Goal: Check status: Check status

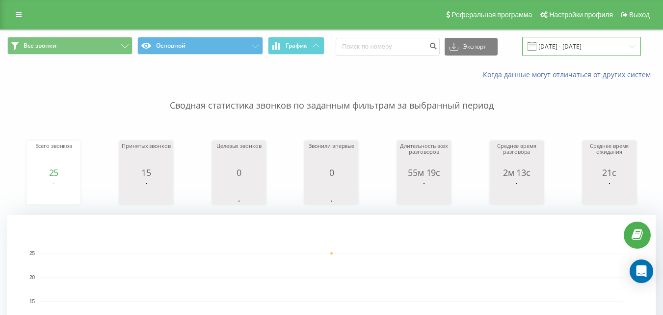
click at [550, 49] on input "20.08.2025 - 20.08.2025" at bounding box center [581, 46] width 119 height 19
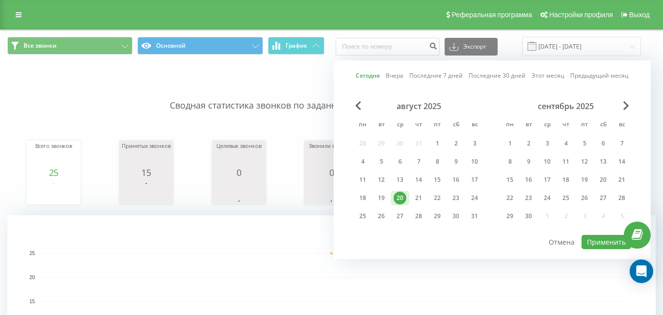
click at [363, 75] on link "Сегодня" at bounding box center [368, 75] width 24 height 9
click at [585, 240] on button "Применить" at bounding box center [607, 242] width 50 height 14
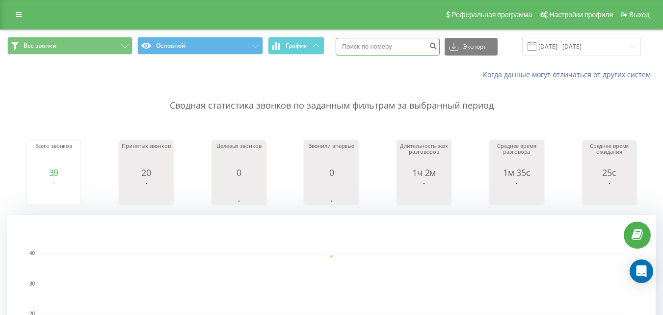
click at [404, 44] on input at bounding box center [388, 47] width 104 height 18
paste input "0509397919"
type input "0509397919"
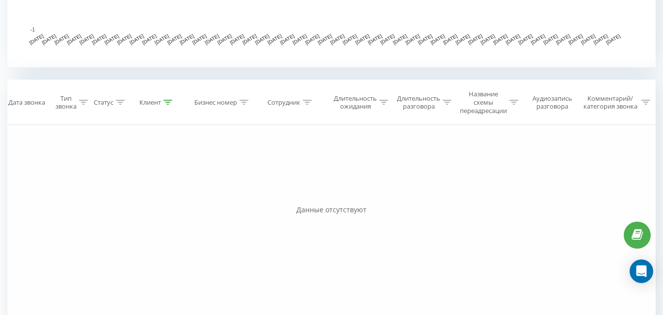
scroll to position [383, 0]
